Goal: Task Accomplishment & Management: Manage account settings

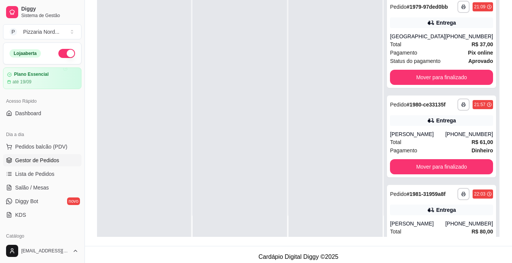
scroll to position [829, 0]
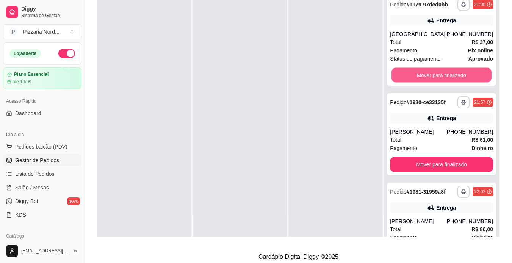
click at [468, 83] on button "Mover para finalizado" at bounding box center [441, 75] width 100 height 15
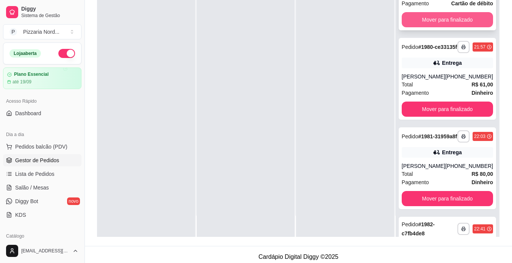
click at [451, 27] on button "Mover para finalizado" at bounding box center [447, 19] width 91 height 15
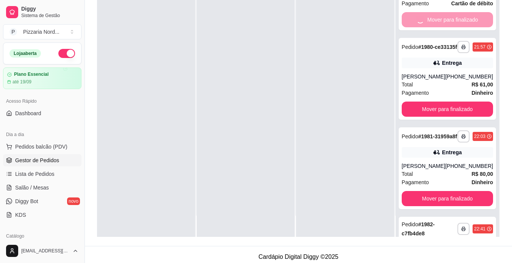
scroll to position [733, 0]
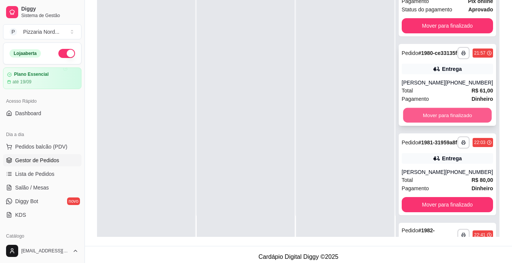
click at [454, 123] on button "Mover para finalizado" at bounding box center [447, 115] width 89 height 15
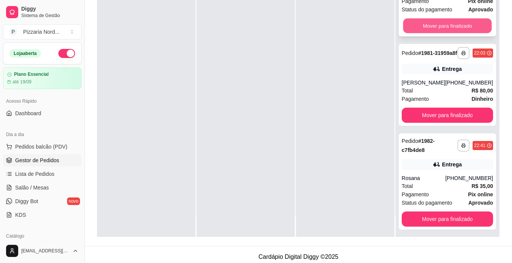
click at [454, 33] on button "Mover para finalizado" at bounding box center [447, 26] width 89 height 15
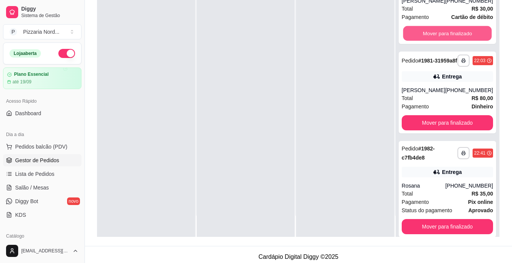
click at [454, 41] on button "Mover para finalizado" at bounding box center [447, 33] width 89 height 15
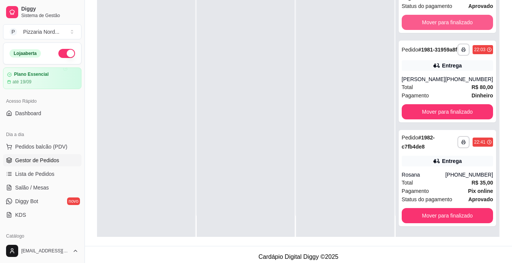
scroll to position [526, 0]
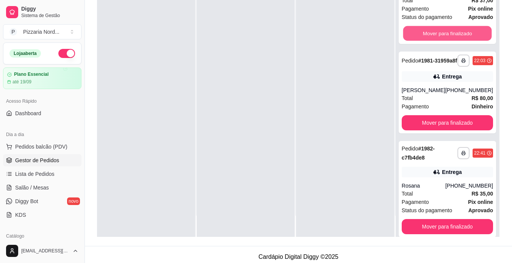
click at [454, 41] on button "Mover para finalizado" at bounding box center [447, 33] width 89 height 15
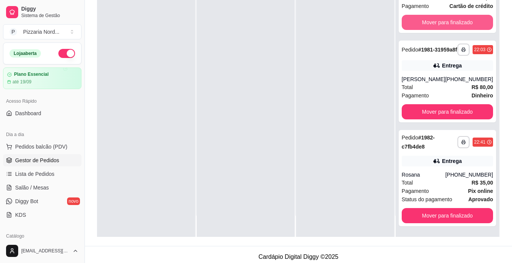
scroll to position [422, 0]
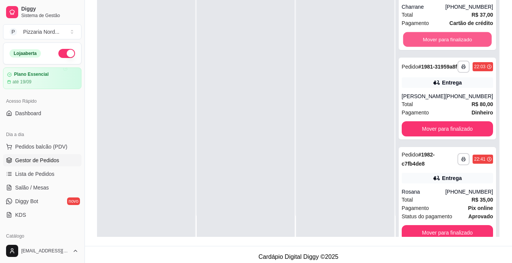
click at [454, 44] on button "Mover para finalizado" at bounding box center [447, 39] width 89 height 15
click at [447, 47] on button "Mover para finalizado" at bounding box center [447, 39] width 89 height 15
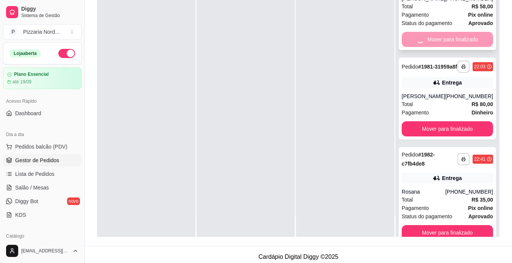
scroll to position [223, 0]
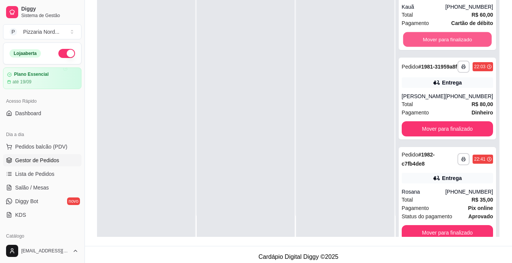
click at [447, 47] on button "Mover para finalizado" at bounding box center [447, 39] width 89 height 15
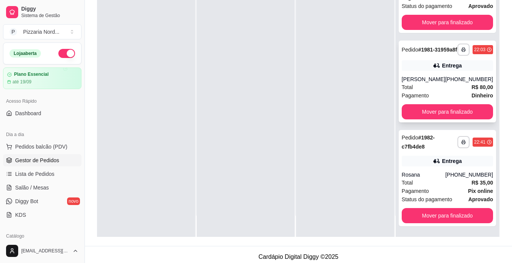
scroll to position [17, 0]
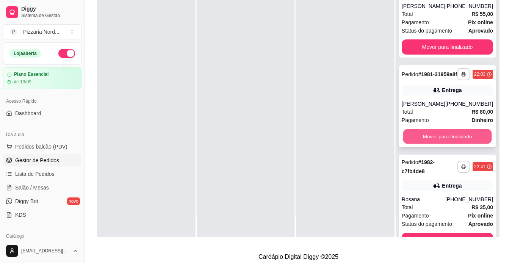
click at [442, 138] on button "Mover para finalizado" at bounding box center [447, 136] width 89 height 15
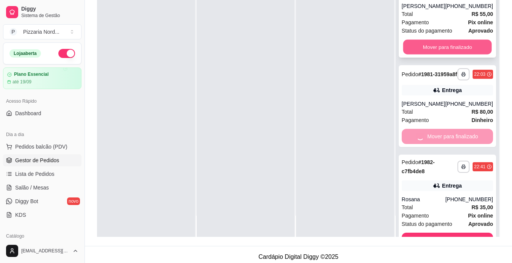
click at [455, 46] on button "Mover para finalizado" at bounding box center [447, 47] width 89 height 15
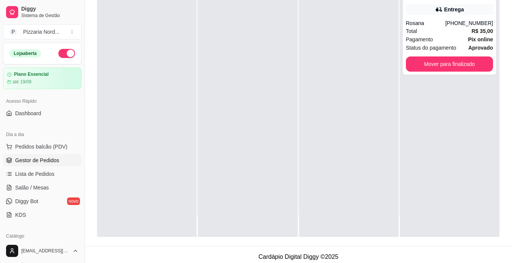
scroll to position [0, 0]
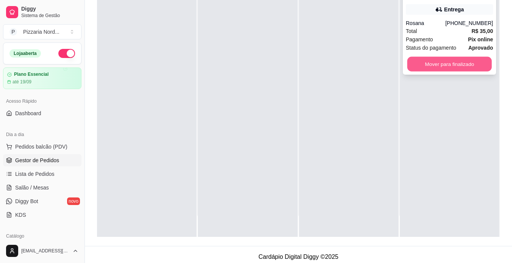
click at [452, 67] on button "Mover para finalizado" at bounding box center [449, 64] width 84 height 15
